Goal: Submit feedback/report problem

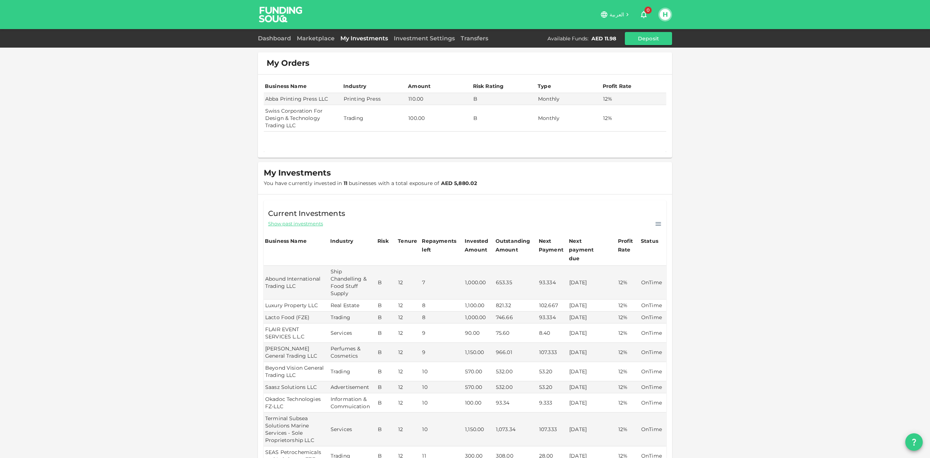
scroll to position [97, 0]
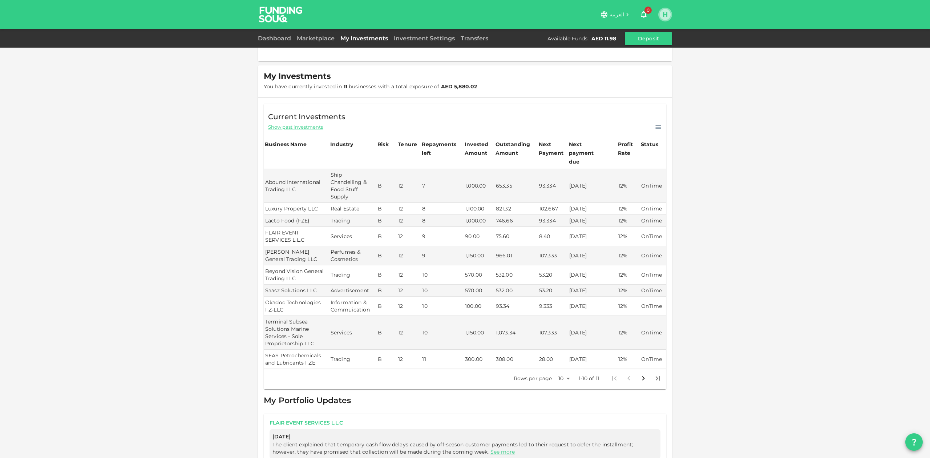
click at [662, 19] on button "H" at bounding box center [665, 14] width 11 height 11
click at [531, 74] on div at bounding box center [465, 229] width 930 height 458
click at [660, 13] on button "H" at bounding box center [665, 14] width 11 height 11
click at [614, 55] on div "My Profile" at bounding box center [619, 54] width 27 height 7
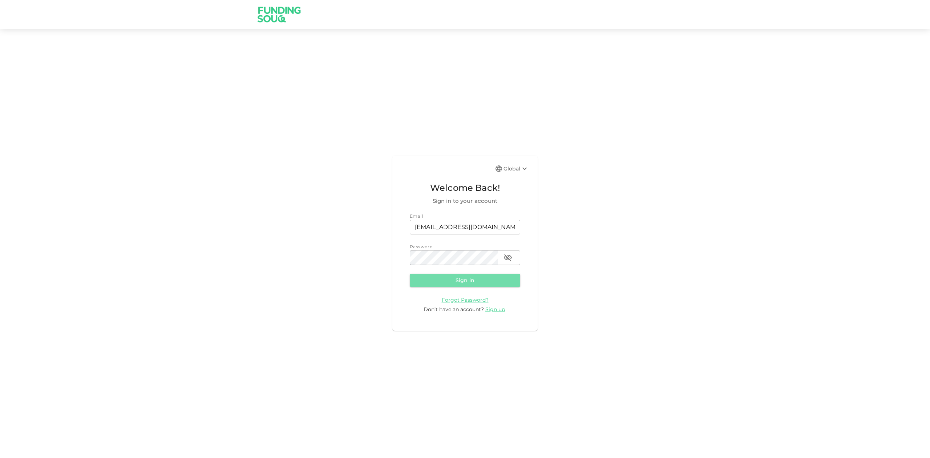
click at [461, 281] on button "Sign in" at bounding box center [465, 280] width 110 height 13
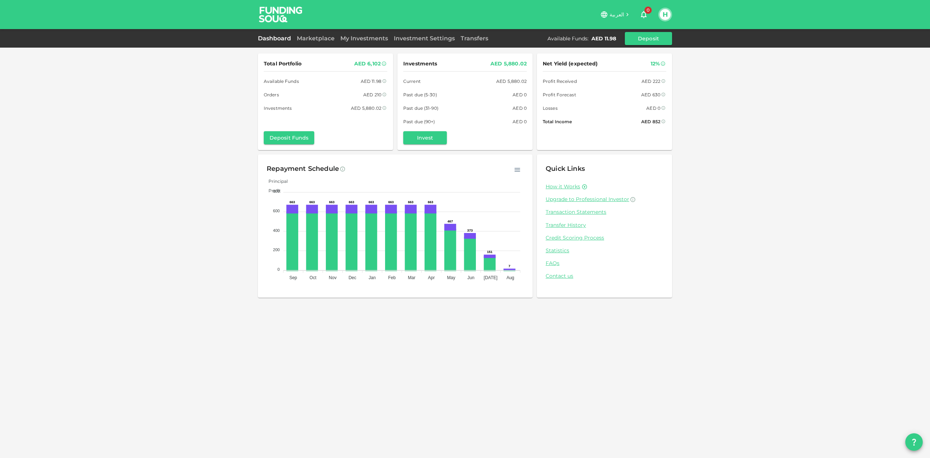
click at [913, 441] on icon "question" at bounding box center [914, 442] width 9 height 9
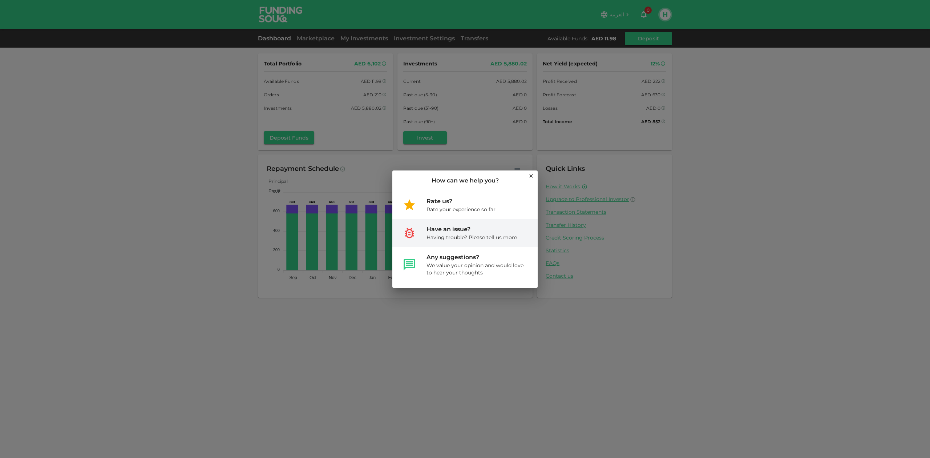
click at [467, 236] on div "Having trouble? Please tell us more" at bounding box center [472, 237] width 90 height 7
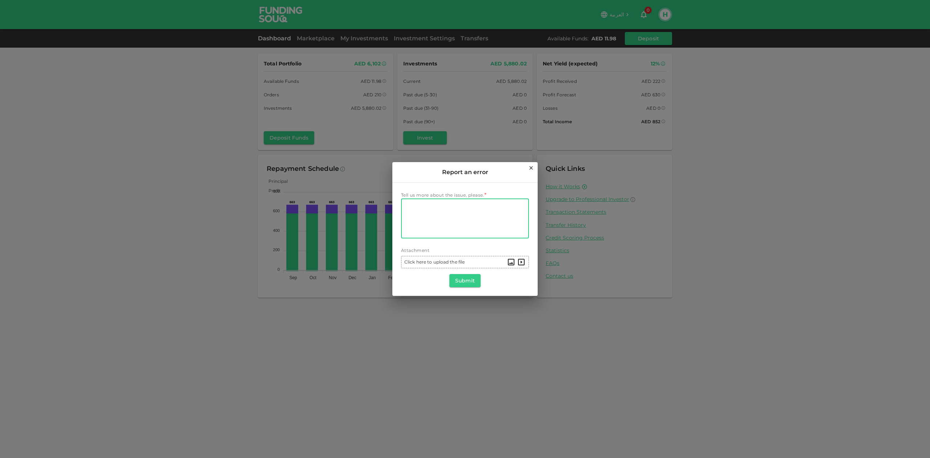
click at [409, 214] on textarea "Tell us more about the issue, please." at bounding box center [465, 218] width 118 height 33
click at [415, 208] on textarea "Tell us more about the issue, please." at bounding box center [465, 218] width 118 height 33
click at [697, 125] on div "Report an error Tell us more about the issue, please. * Tell us more about the …" at bounding box center [465, 229] width 930 height 458
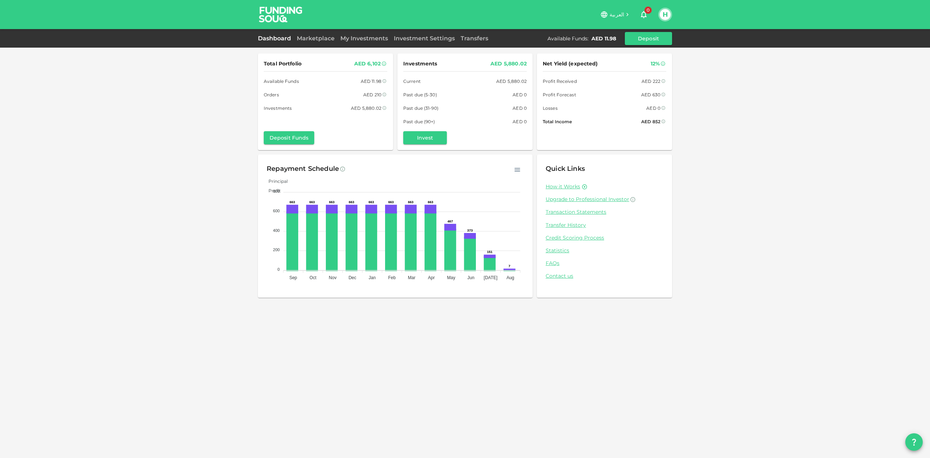
click at [275, 18] on img at bounding box center [281, 14] width 55 height 29
click at [564, 277] on link "Contact us" at bounding box center [605, 276] width 118 height 7
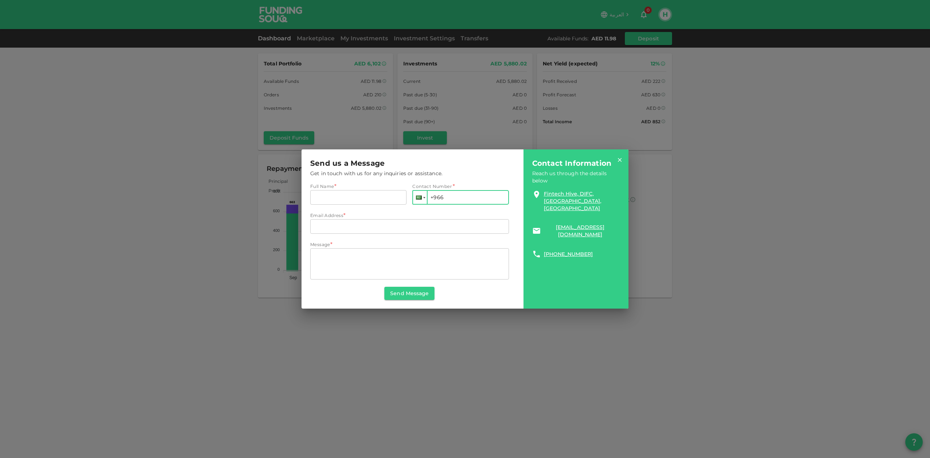
click at [423, 198] on div at bounding box center [424, 197] width 2 height 1
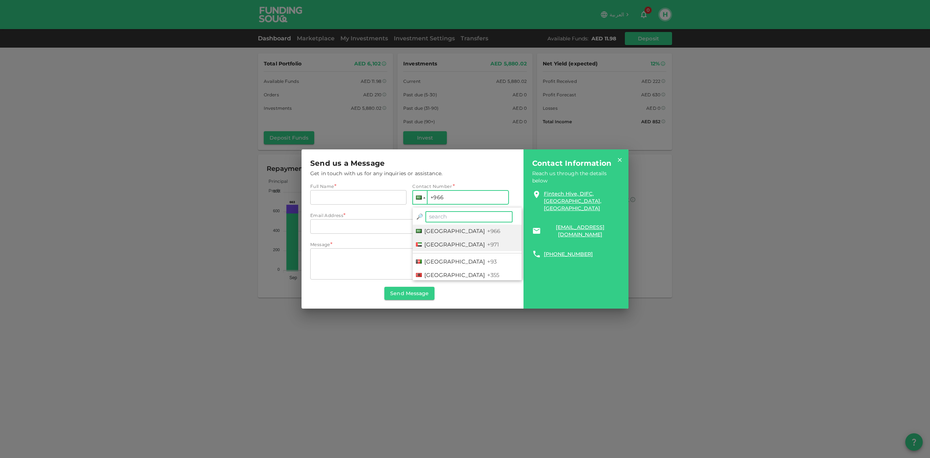
click at [428, 241] on span "[GEOGRAPHIC_DATA]" at bounding box center [454, 244] width 61 height 7
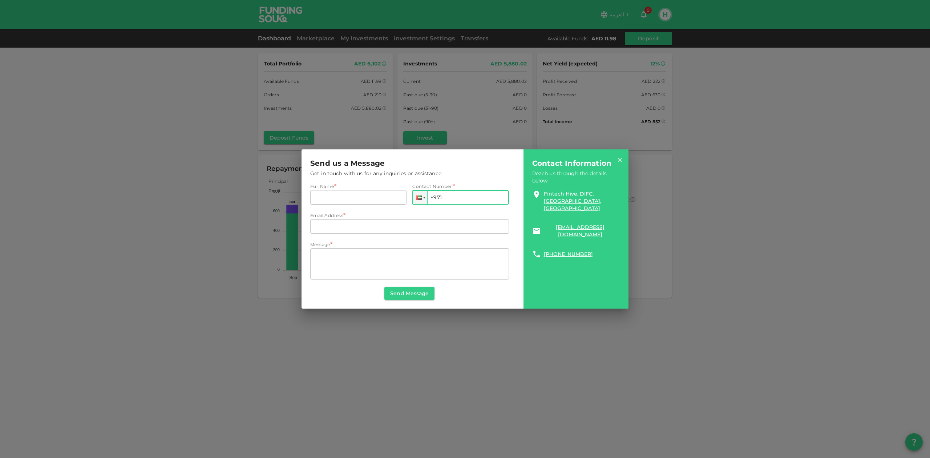
click at [455, 195] on input "+971" at bounding box center [460, 197] width 96 height 15
type input "[PHONE_NUMBER]"
type input "[PERSON_NAME]"
type input "[EMAIL_ADDRESS][DOMAIN_NAME]"
click at [339, 257] on textarea "Message" at bounding box center [409, 263] width 189 height 25
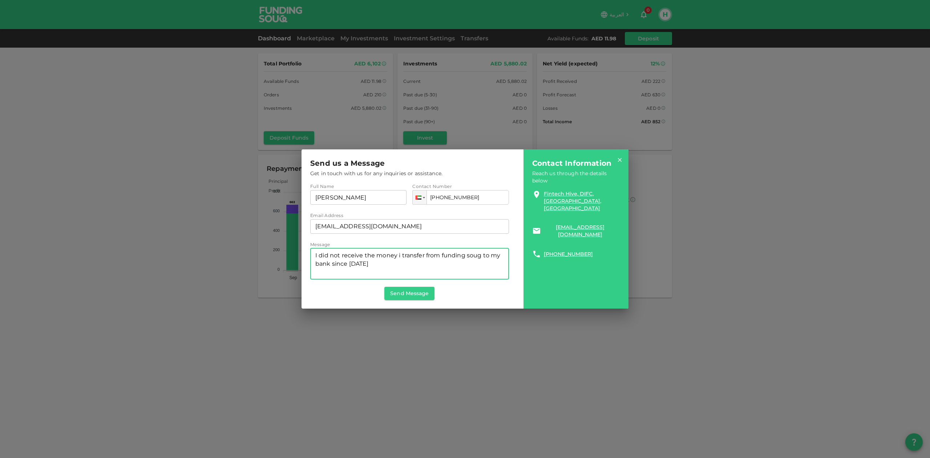
drag, startPoint x: 470, startPoint y: 255, endPoint x: 397, endPoint y: 262, distance: 73.7
click at [397, 262] on textarea "I did not receive the money i transfer from funding soug to my bank since [DATE]" at bounding box center [409, 263] width 189 height 25
type textarea "I did not receive the money i transfer from funding soug to my bank since [DATE]"
drag, startPoint x: 314, startPoint y: 257, endPoint x: 428, endPoint y: 267, distance: 114.1
click at [428, 267] on div "I did not receive the money i transfer from funding soug to my bank since [DATE…" at bounding box center [409, 263] width 199 height 31
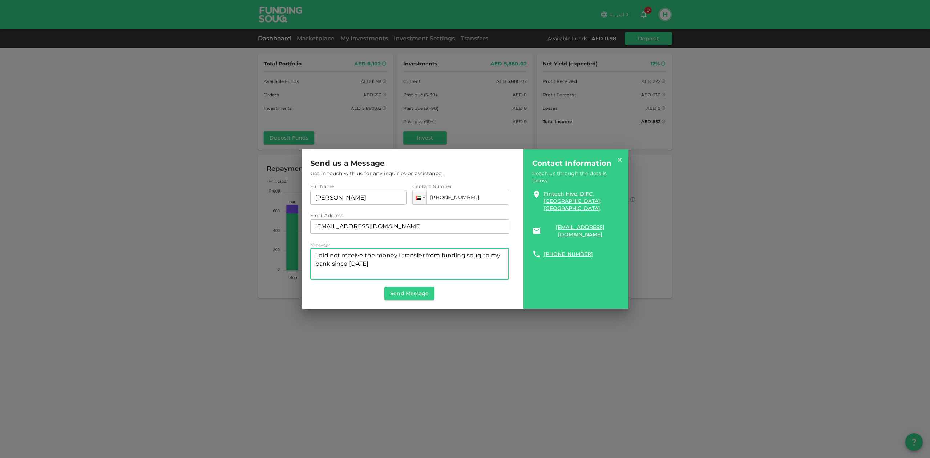
drag, startPoint x: 314, startPoint y: 256, endPoint x: 394, endPoint y: 263, distance: 80.6
click at [394, 263] on div "I did not receive the money i transfer from funding soug to my bank since [DATE…" at bounding box center [409, 263] width 199 height 31
drag, startPoint x: 390, startPoint y: 264, endPoint x: 313, endPoint y: 252, distance: 77.9
click at [313, 252] on div "I did not receive the money i transfer from funding soug to my bank since [DATE…" at bounding box center [409, 263] width 199 height 31
click at [413, 294] on button "Send Message" at bounding box center [409, 293] width 50 height 13
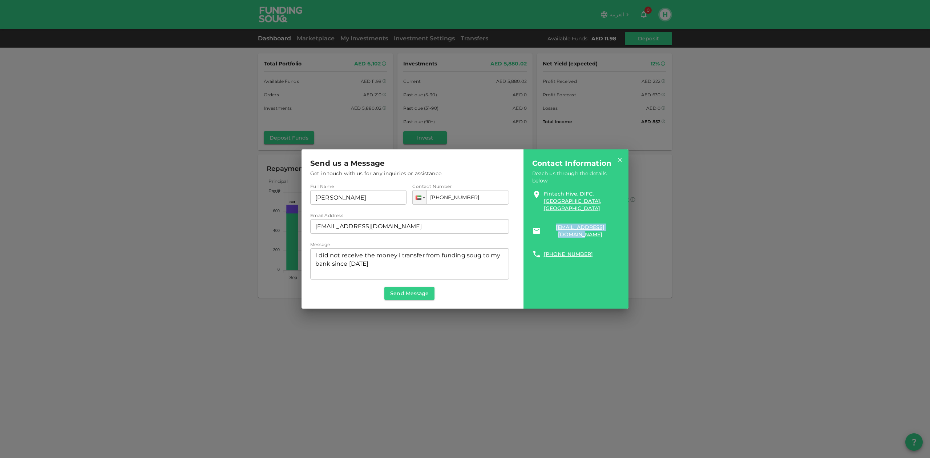
drag, startPoint x: 618, startPoint y: 213, endPoint x: 550, endPoint y: 215, distance: 68.4
click at [543, 215] on div "Fintech Hive, DIFC, [GEOGRAPHIC_DATA], [GEOGRAPHIC_DATA] [EMAIL_ADDRESS][DOMAIN…" at bounding box center [576, 221] width 88 height 74
copy link "[EMAIL_ADDRESS][DOMAIN_NAME]"
drag, startPoint x: 314, startPoint y: 258, endPoint x: 392, endPoint y: 265, distance: 78.8
click at [400, 264] on div "I did not receive the money i transfer from funding soug to my bank since [DATE…" at bounding box center [409, 263] width 199 height 31
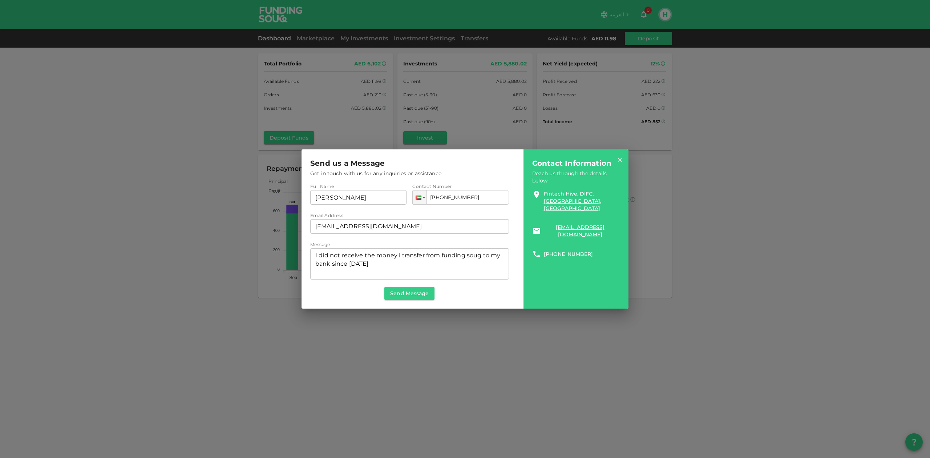
click at [578, 250] on link "[PHONE_NUMBER]" at bounding box center [568, 253] width 49 height 7
drag, startPoint x: 595, startPoint y: 237, endPoint x: 541, endPoint y: 245, distance: 53.9
click at [541, 250] on div "[PHONE_NUMBER]" at bounding box center [576, 254] width 88 height 9
copy link "[PHONE_NUMBER]"
click at [621, 161] on icon at bounding box center [620, 160] width 4 height 4
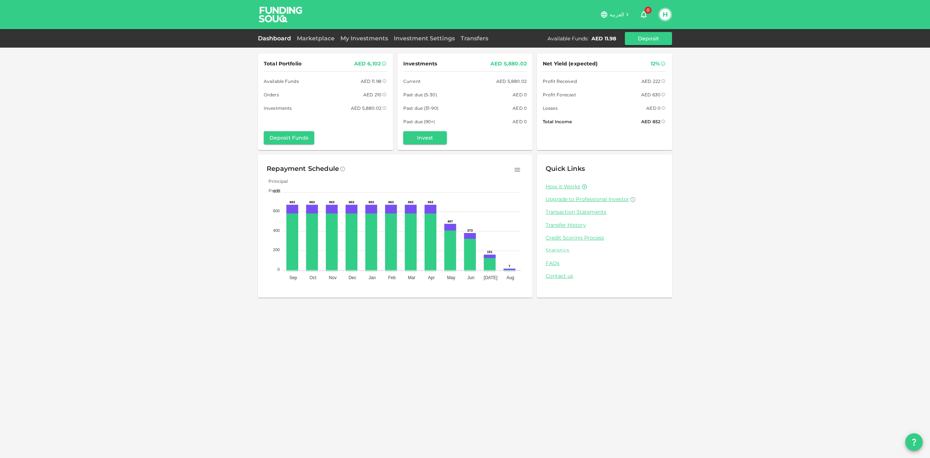
click at [562, 250] on link "Statistics" at bounding box center [605, 250] width 118 height 7
click at [579, 226] on link "Transfer History" at bounding box center [605, 225] width 118 height 7
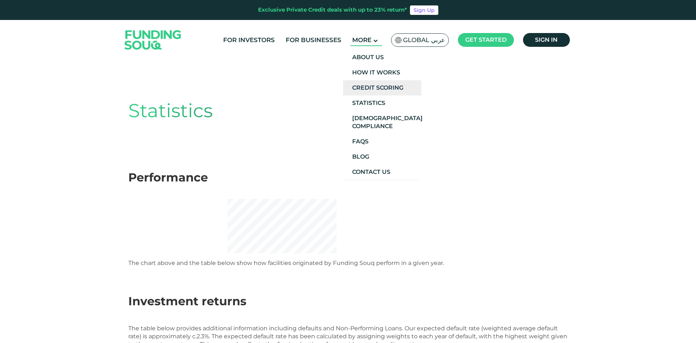
click at [387, 89] on link "Credit Scoring" at bounding box center [382, 87] width 78 height 15
click at [381, 88] on link "Credit Scoring" at bounding box center [382, 87] width 78 height 15
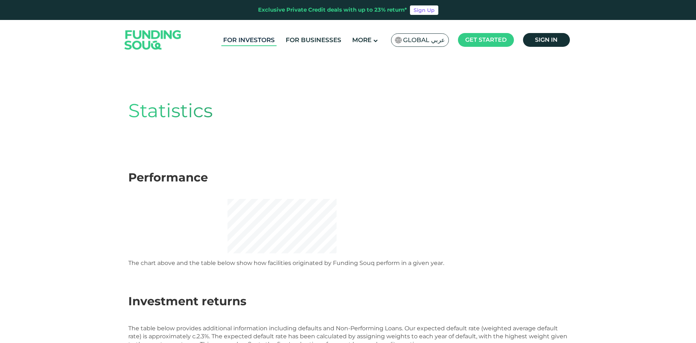
click at [246, 40] on link "For Investors" at bounding box center [248, 40] width 55 height 12
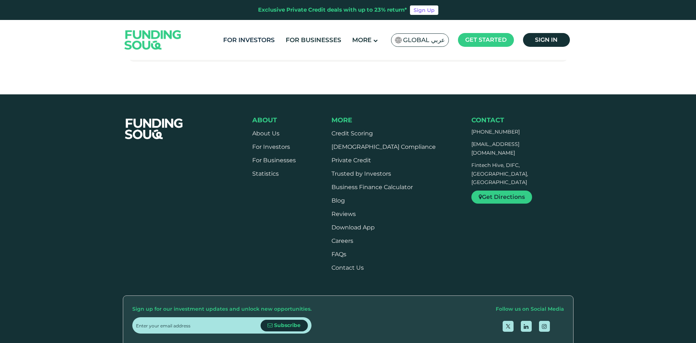
scroll to position [436, 0]
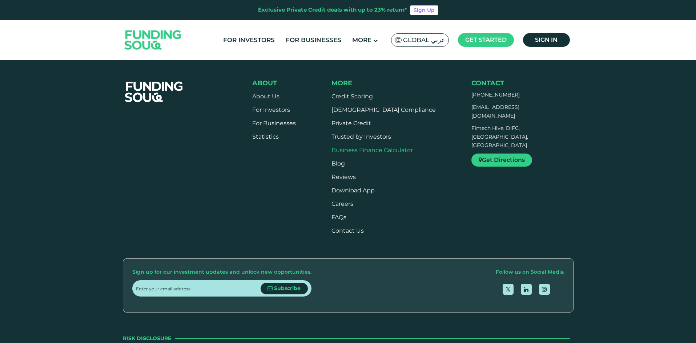
click at [349, 152] on link "Business Finance Calculator" at bounding box center [371, 150] width 81 height 7
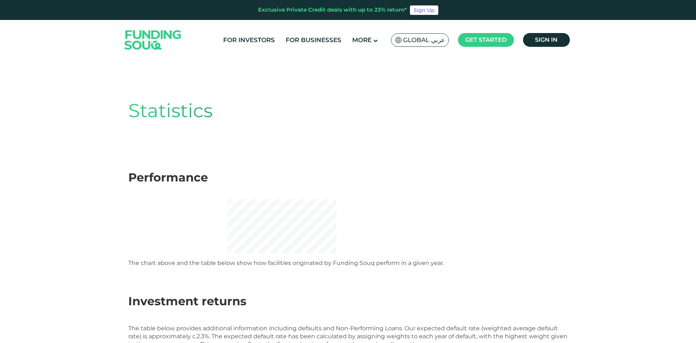
scroll to position [44, 0]
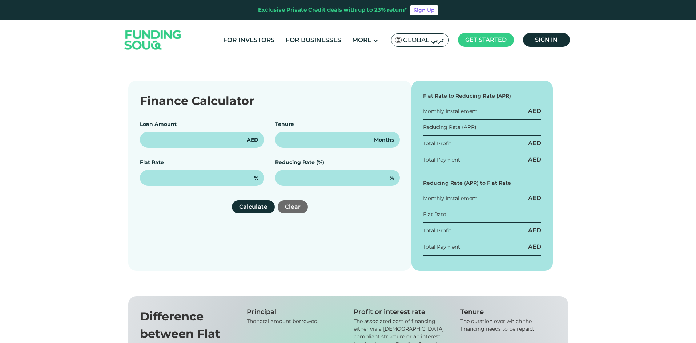
scroll to position [73, 0]
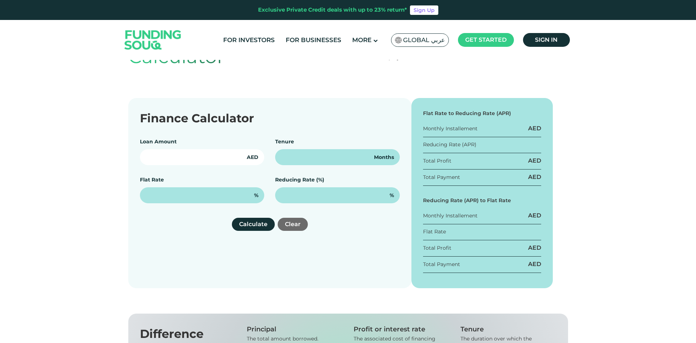
click at [165, 161] on input "text" at bounding box center [202, 157] width 125 height 16
type input "7000"
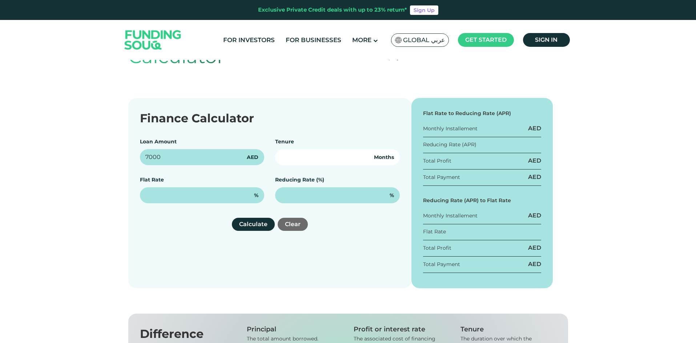
click at [299, 156] on input "number" at bounding box center [337, 157] width 125 height 16
type input "12"
click at [227, 180] on div "Flat Rate %" at bounding box center [202, 189] width 125 height 27
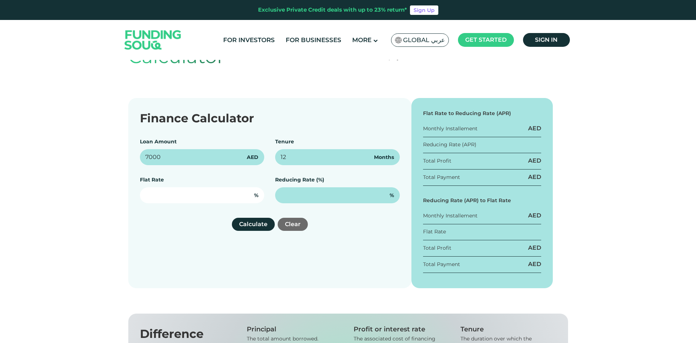
click at [217, 196] on input "text" at bounding box center [202, 196] width 125 height 16
click at [249, 226] on button "Calculate" at bounding box center [253, 224] width 43 height 13
click at [160, 190] on input "text" at bounding box center [202, 196] width 125 height 16
type input "12"
click at [258, 228] on button "Calculate" at bounding box center [253, 224] width 43 height 13
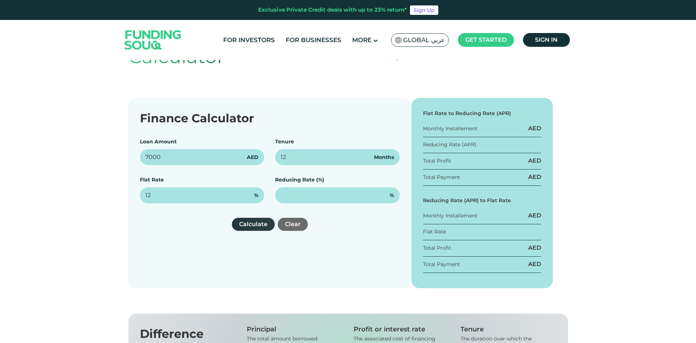
click at [258, 228] on button "Calculate" at bounding box center [253, 224] width 43 height 13
click at [258, 227] on button "Calculate" at bounding box center [253, 224] width 43 height 13
type input "100,000"
type input "15%"
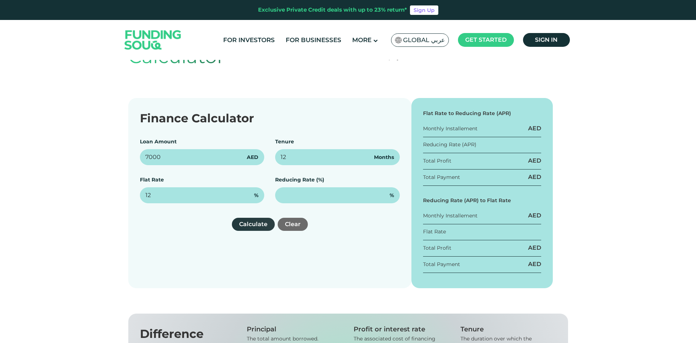
type input "15%"
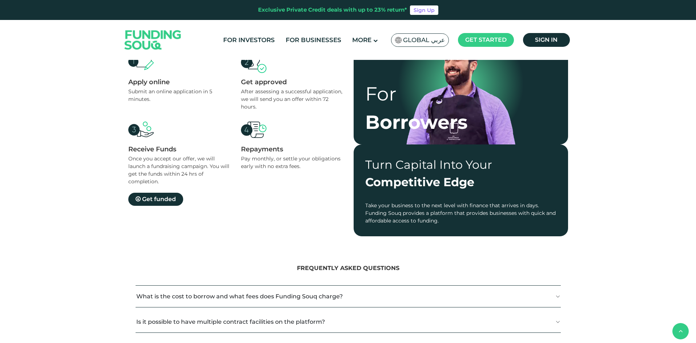
scroll to position [581, 0]
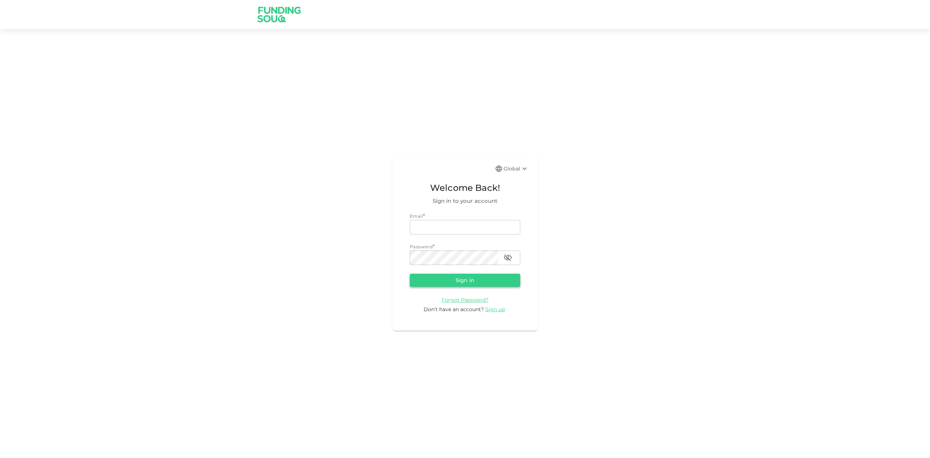
type input "[EMAIL_ADDRESS][DOMAIN_NAME]"
click at [478, 286] on button "Sign in" at bounding box center [465, 280] width 110 height 13
